Goal: Information Seeking & Learning: Learn about a topic

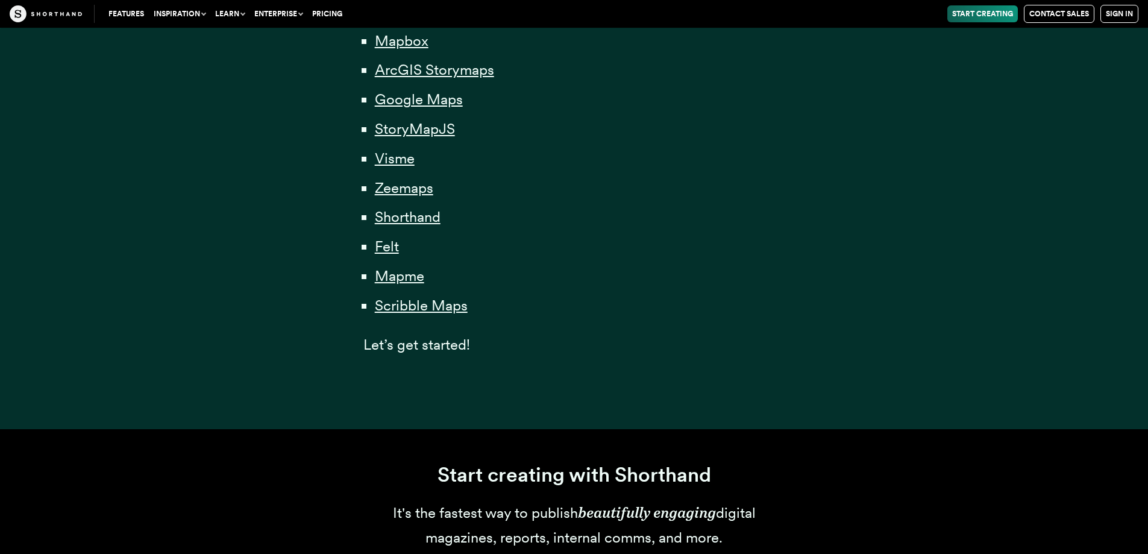
scroll to position [803, 0]
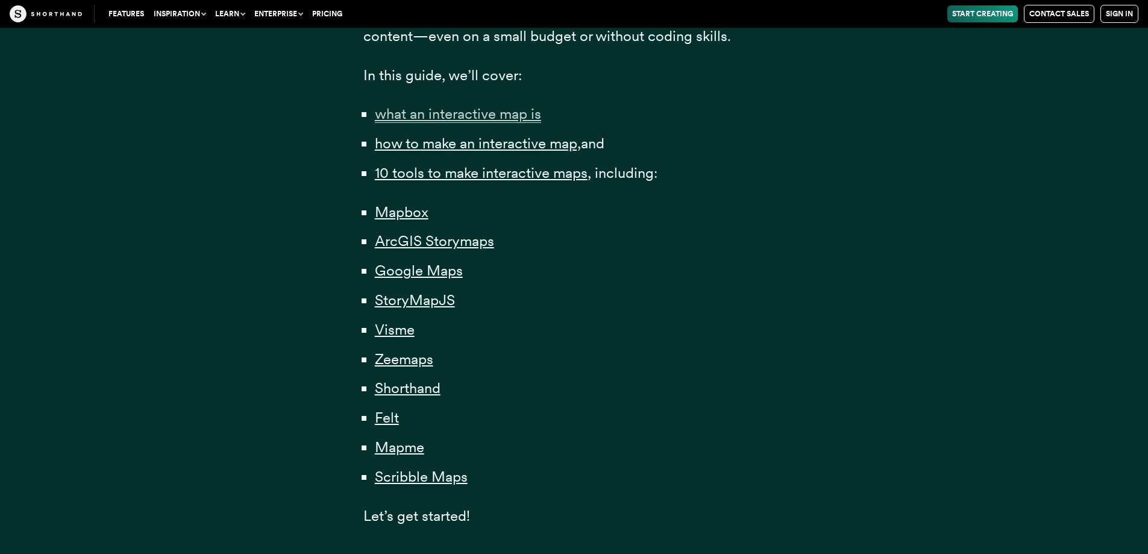
click at [481, 112] on span "what an interactive map is" at bounding box center [458, 114] width 166 height 18
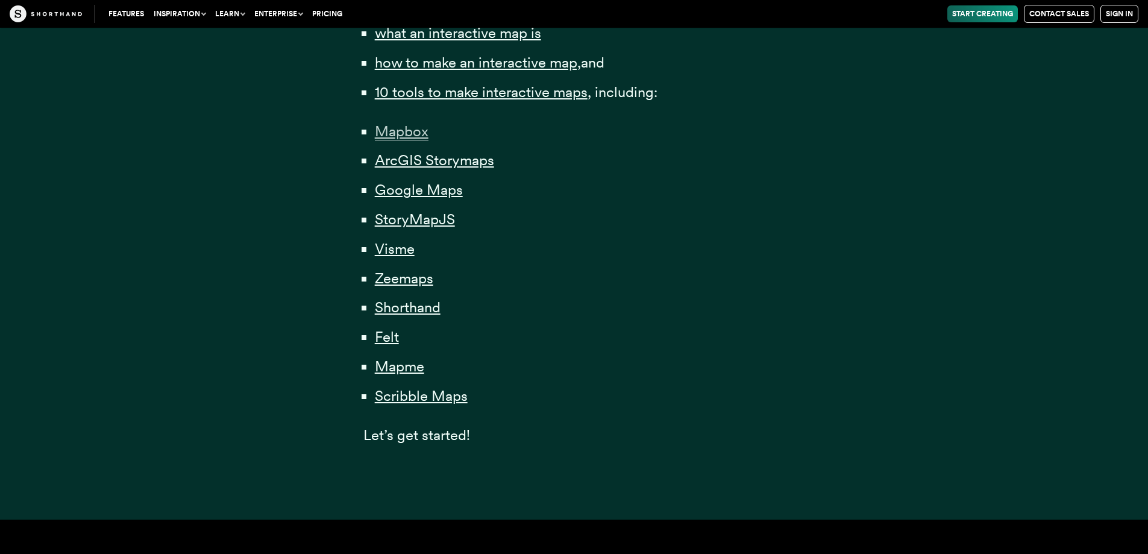
click at [385, 134] on span "Mapbox" at bounding box center [402, 131] width 54 height 18
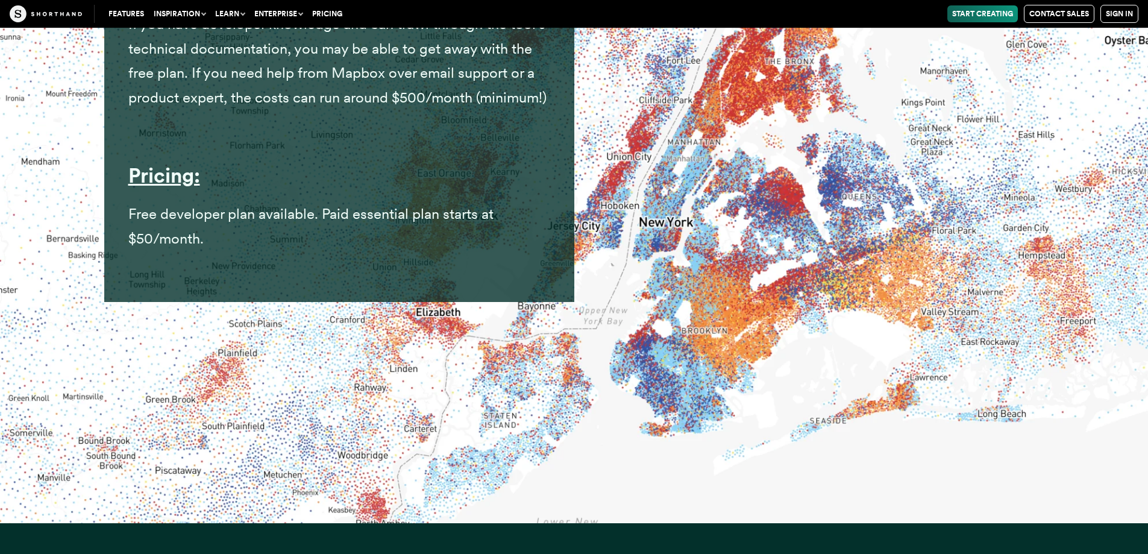
scroll to position [6907, 0]
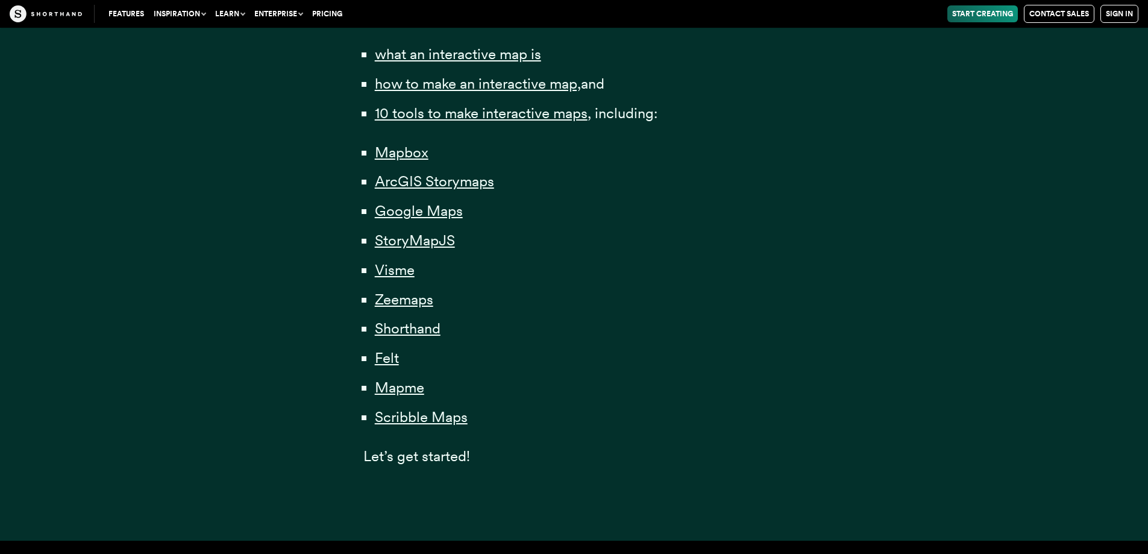
scroll to position [803, 0]
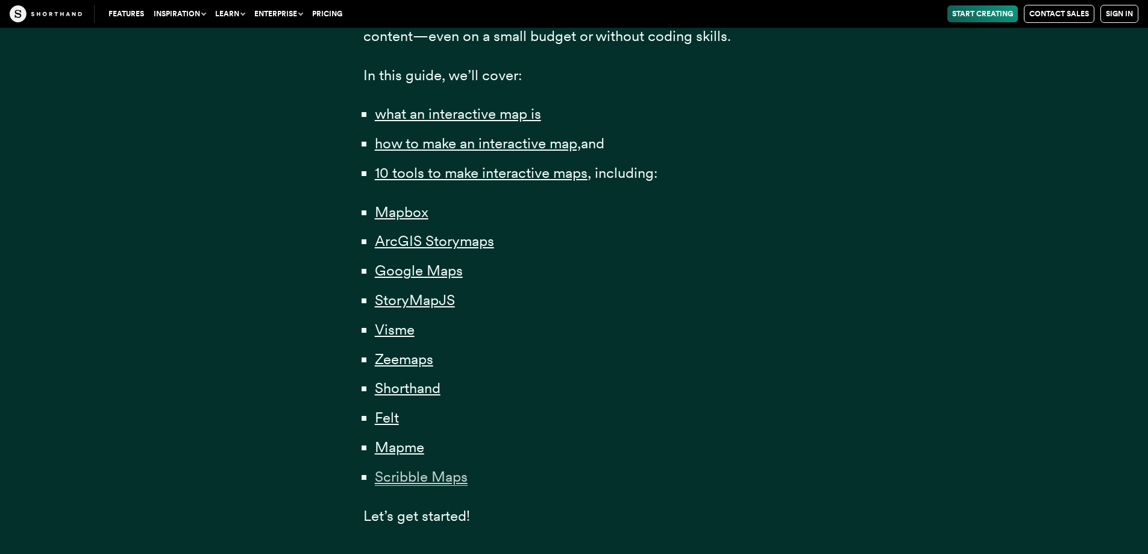
click at [418, 476] on span "Scribble Maps" at bounding box center [421, 477] width 93 height 18
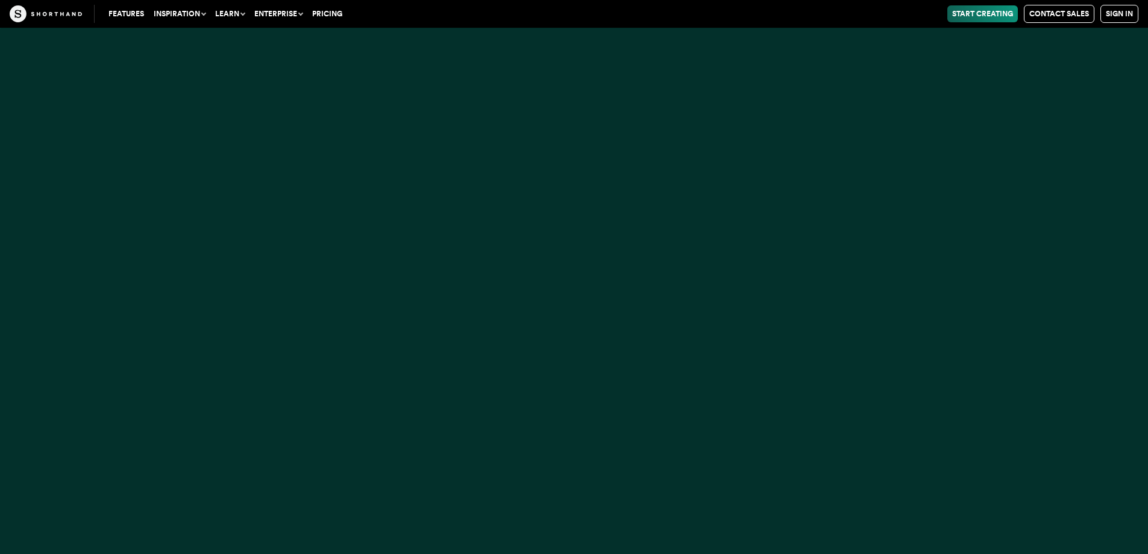
scroll to position [29009, 0]
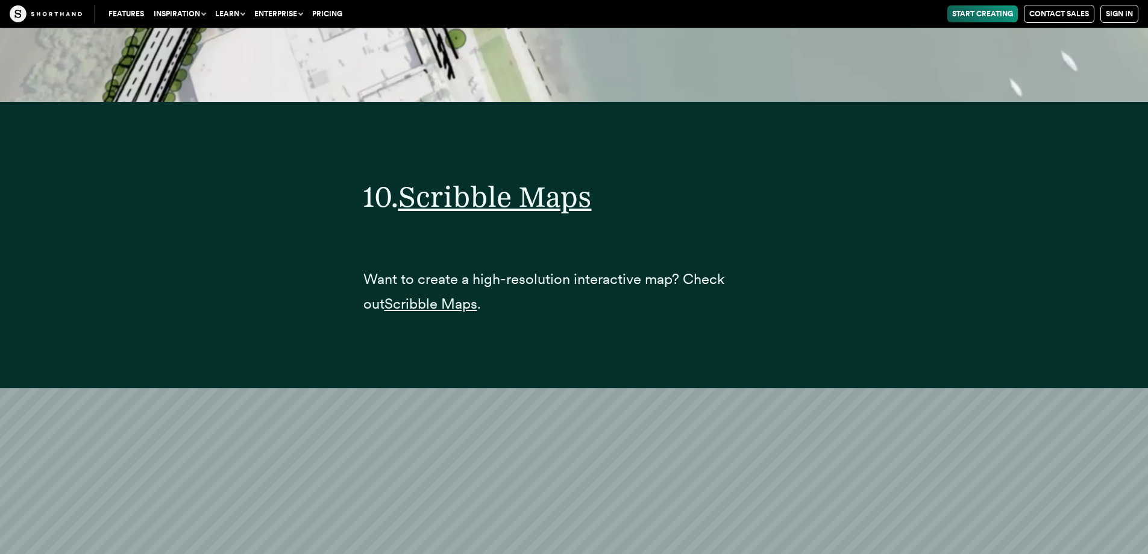
scroll to position [29458, 0]
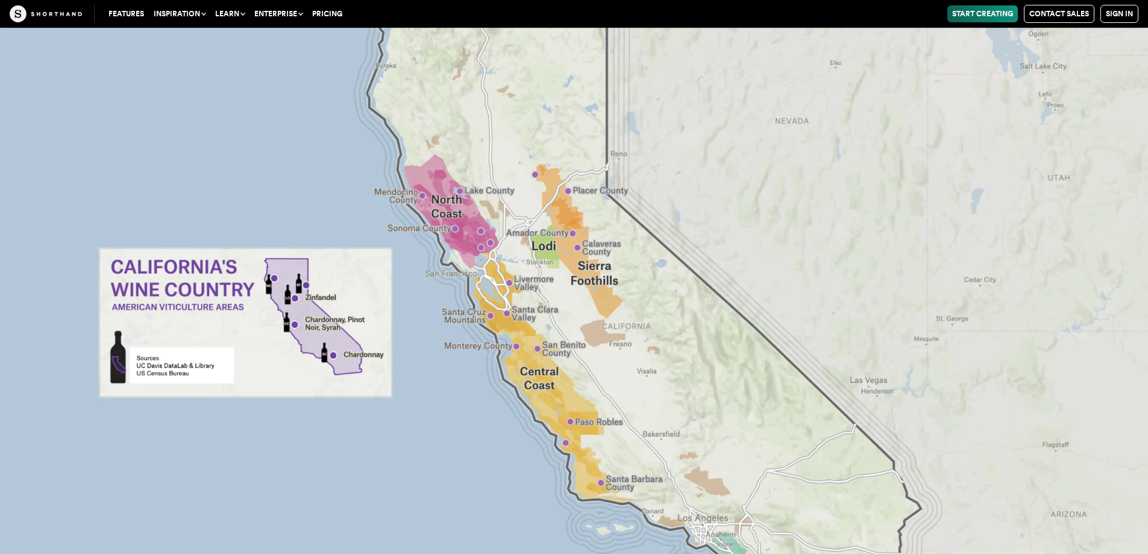
scroll to position [803, 0]
